Goal: Transaction & Acquisition: Purchase product/service

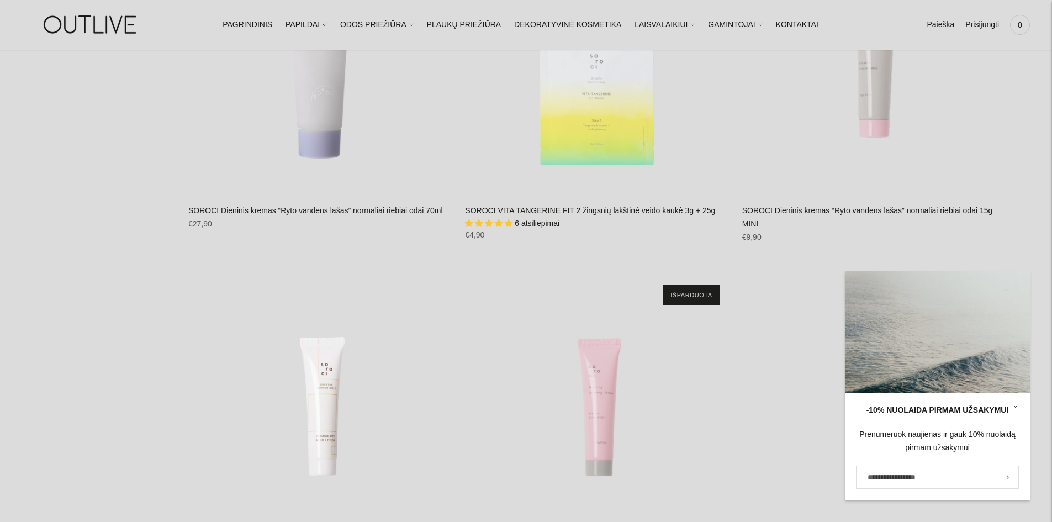
scroll to position [2154, 0]
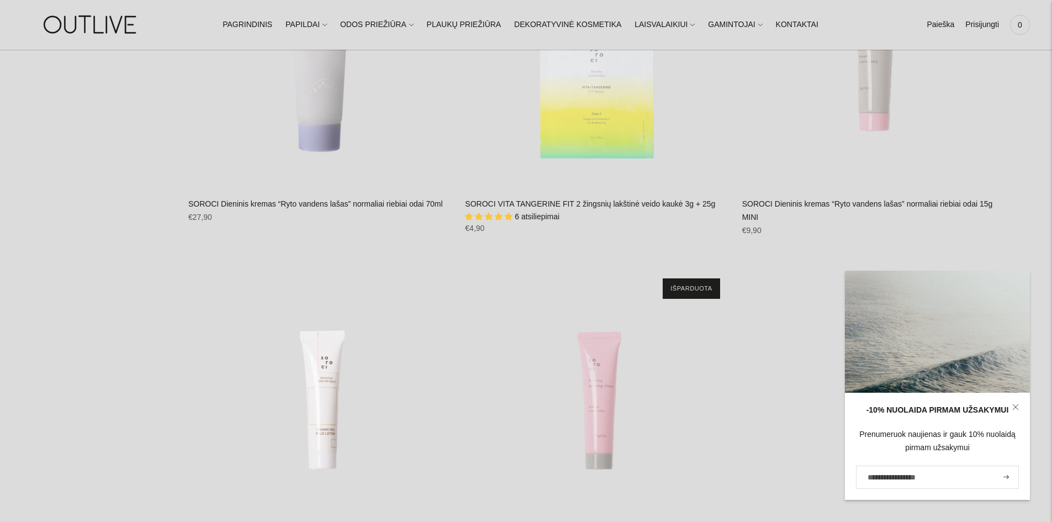
click at [1010, 412] on link at bounding box center [1015, 407] width 29 height 29
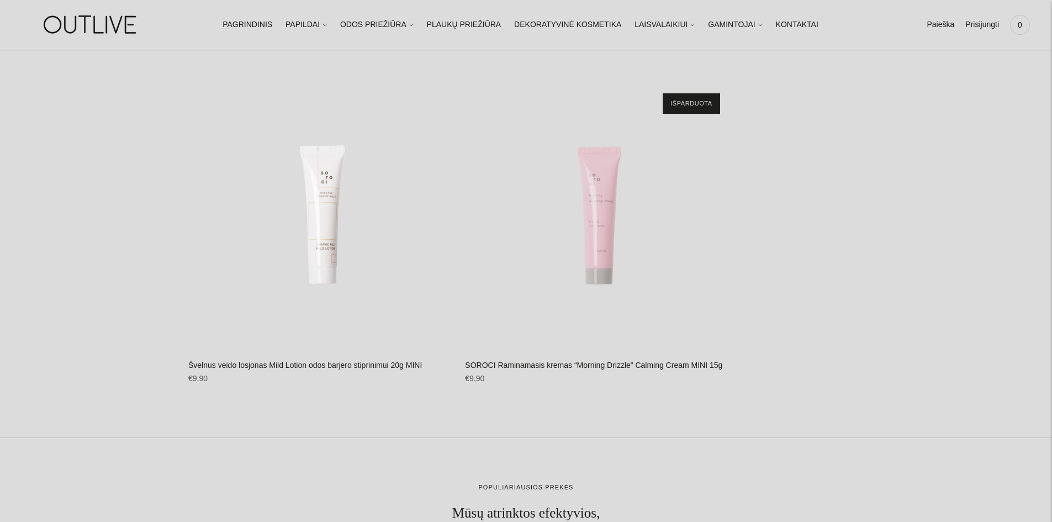
scroll to position [2320, 0]
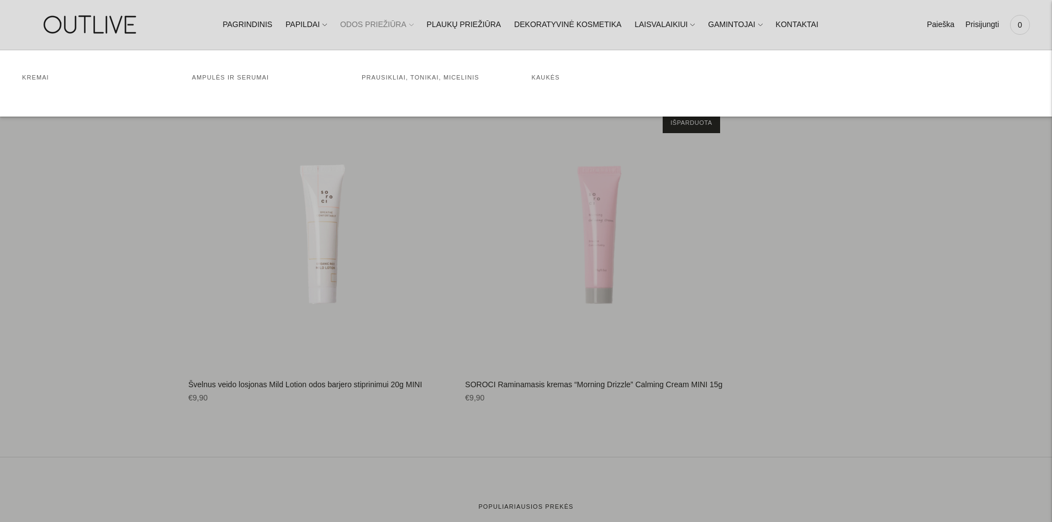
click at [412, 26] on link "ODOS PRIEŽIŪRA" at bounding box center [376, 25] width 73 height 24
click at [415, 75] on link "Prausikliai, tonikai, micelinis" at bounding box center [421, 77] width 118 height 7
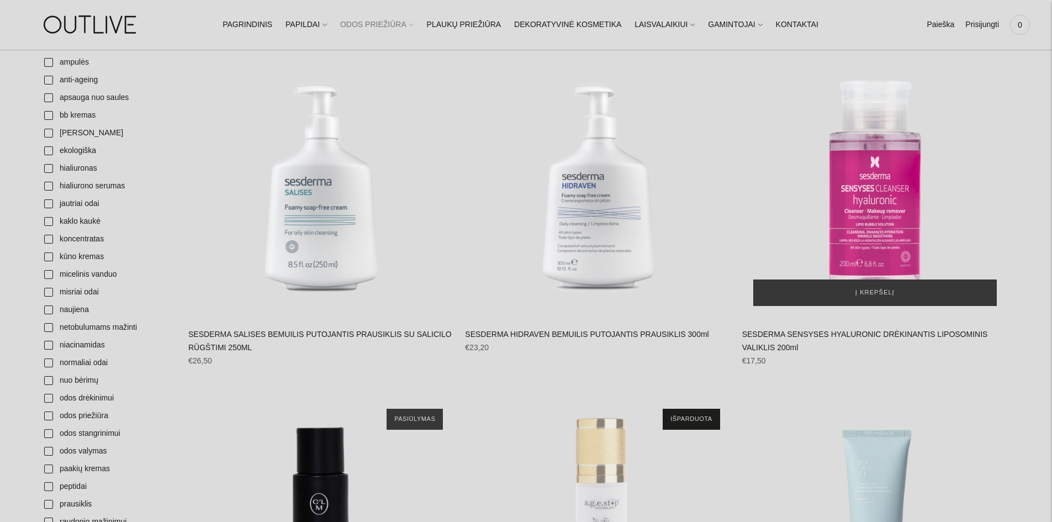
scroll to position [497, 0]
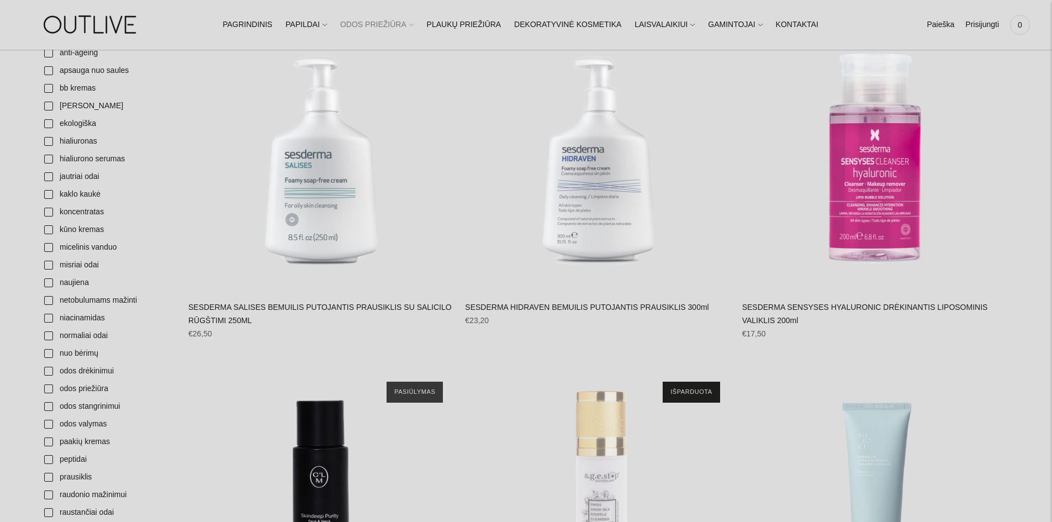
click at [606, 302] on div "SESDERMA HIDRAVEN BEMUILIS PUTOJANTIS PRAUSIKLIS 300ml Nėra atsiliepimų Regular…" at bounding box center [598, 318] width 266 height 34
click at [621, 258] on button "Į krepšelį" at bounding box center [598, 265] width 244 height 27
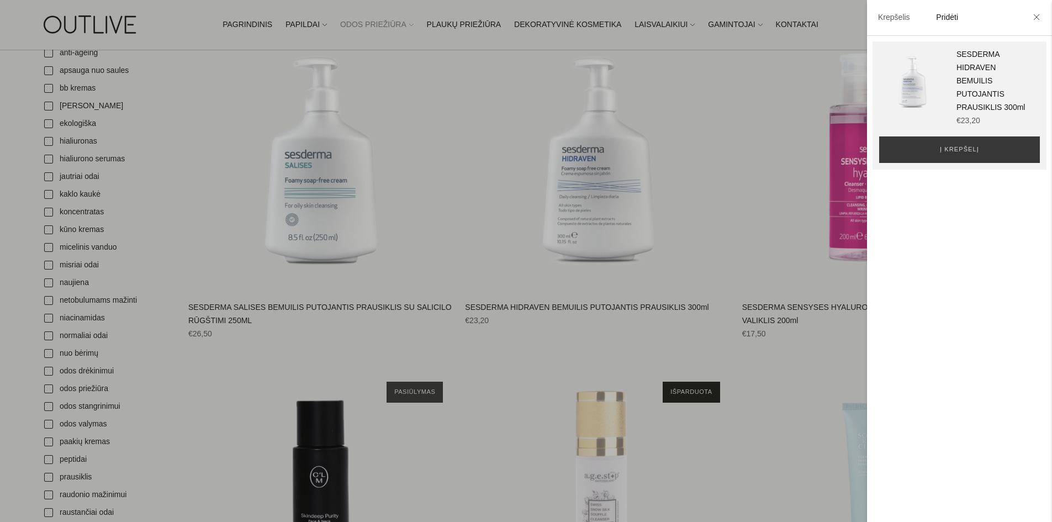
click at [1041, 17] on li at bounding box center [1037, 18] width 18 height 24
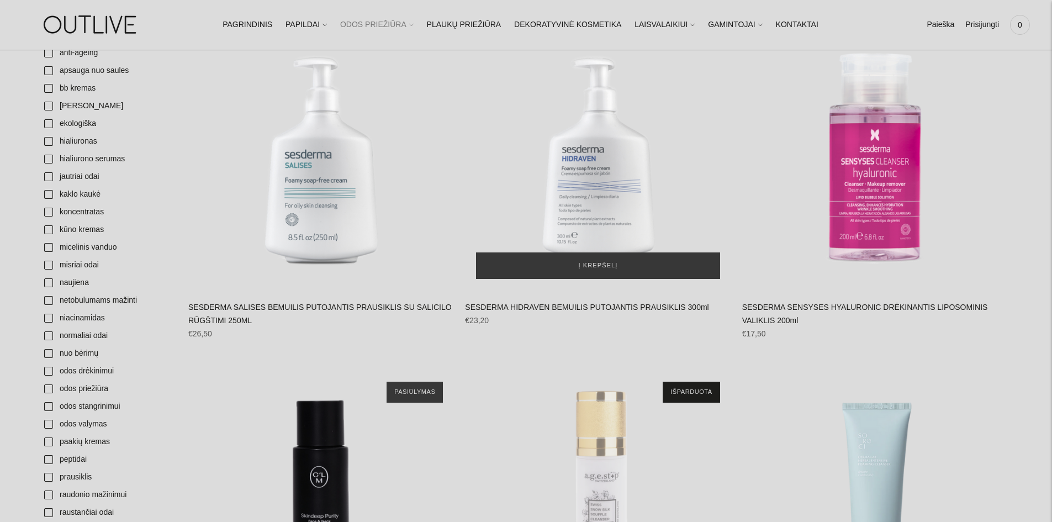
click at [614, 174] on img "SESDERMA HIDRAVEN BEMUILIS PUTOJANTIS PRAUSIKLIS 300ml\a" at bounding box center [598, 157] width 266 height 266
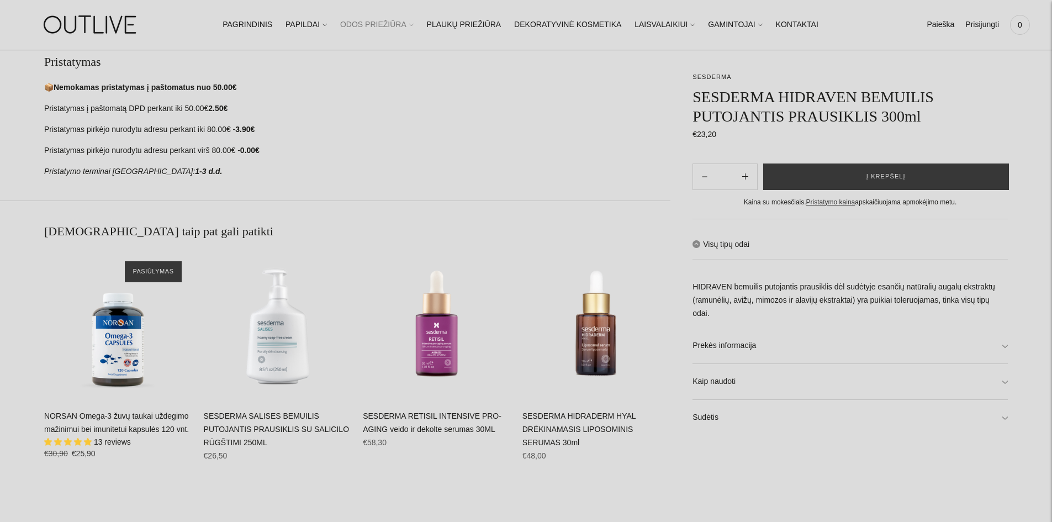
scroll to position [773, 0]
